Goal: Task Accomplishment & Management: Complete application form

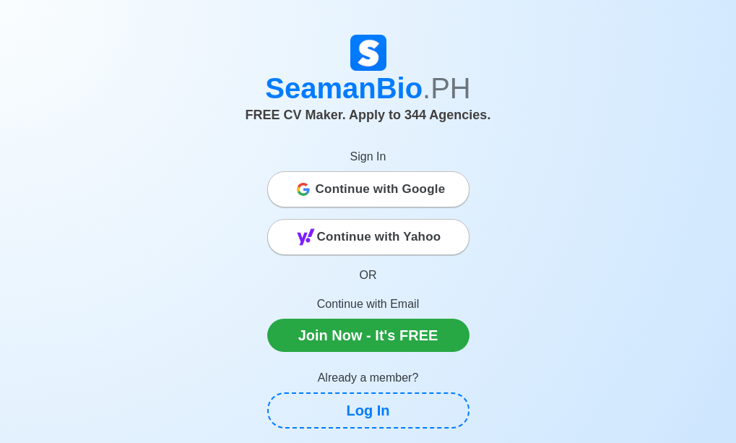
click at [374, 189] on span "Continue with Google" at bounding box center [381, 189] width 130 height 29
click at [405, 184] on span "Continue with Google" at bounding box center [381, 189] width 130 height 29
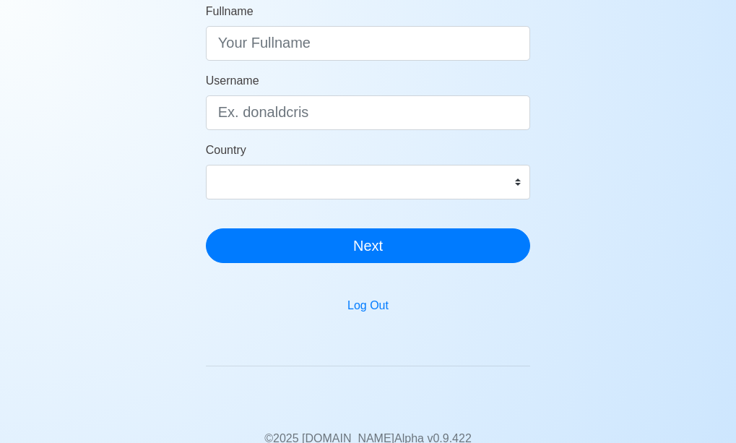
scroll to position [289, 0]
